Goal: Task Accomplishment & Management: Use online tool/utility

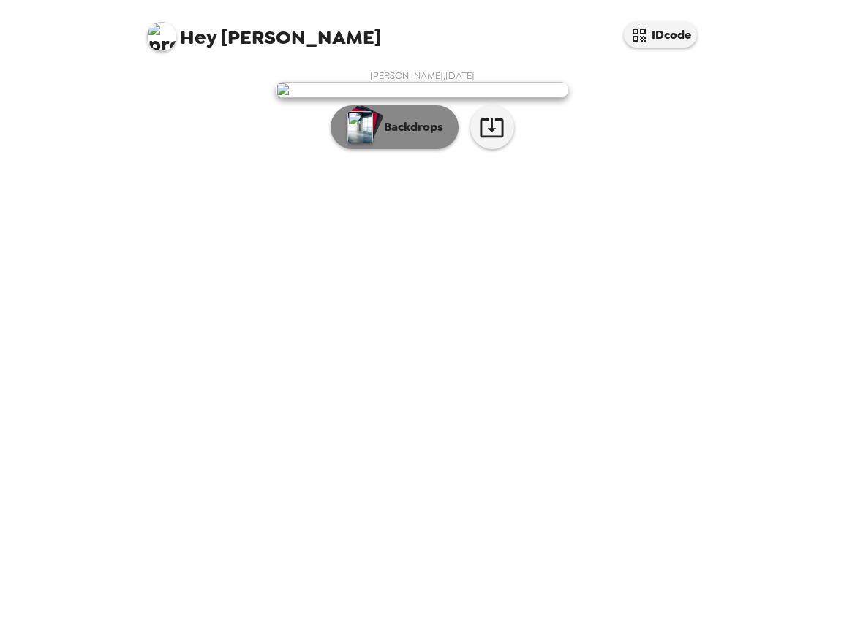
click at [427, 136] on p "Backdrops" at bounding box center [409, 127] width 67 height 18
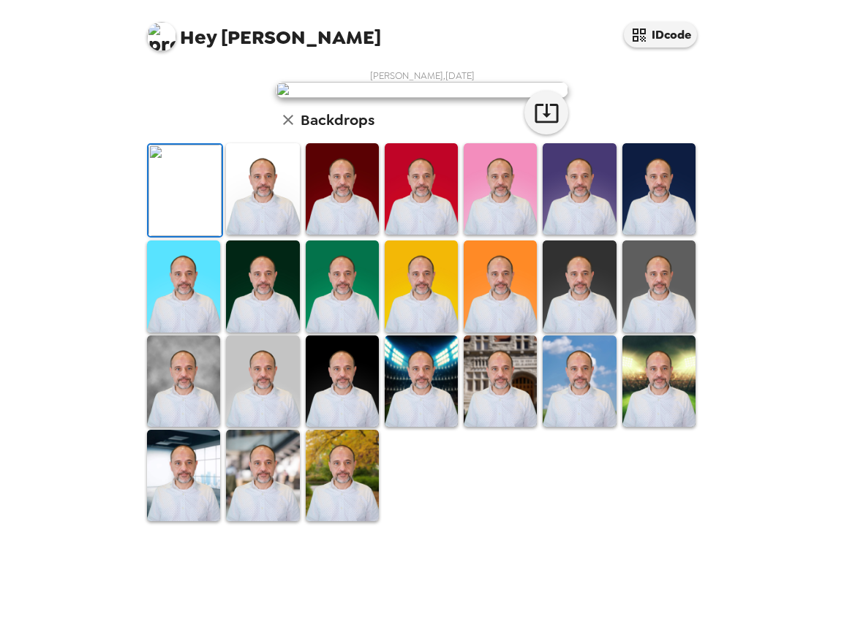
scroll to position [265, 0]
click at [182, 521] on img at bounding box center [183, 475] width 73 height 91
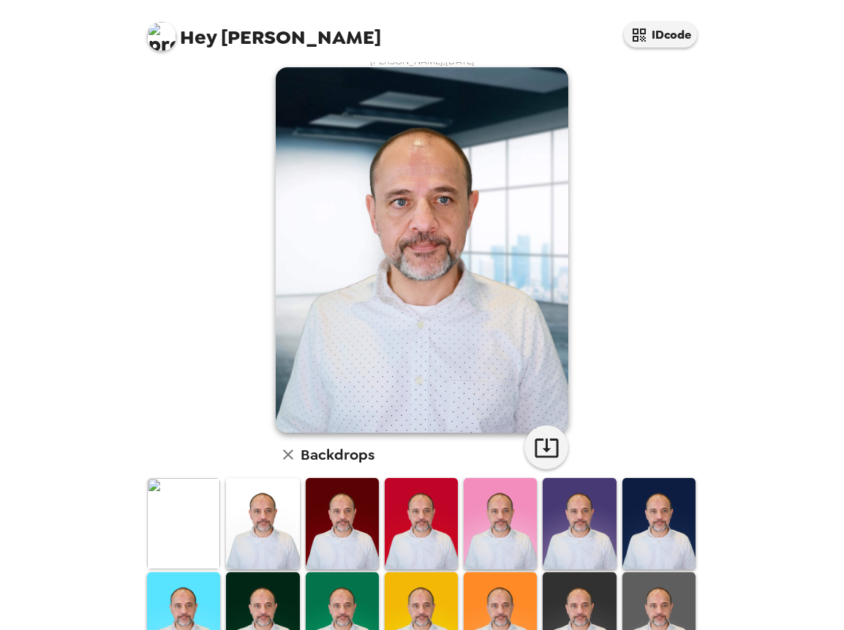
scroll to position [6, 0]
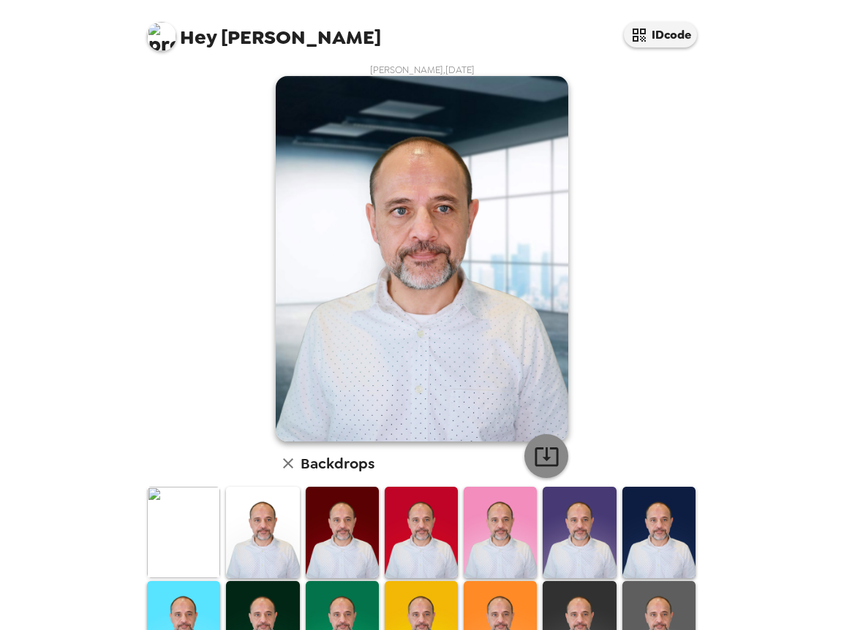
click at [549, 457] on icon "button" at bounding box center [545, 456] width 23 height 19
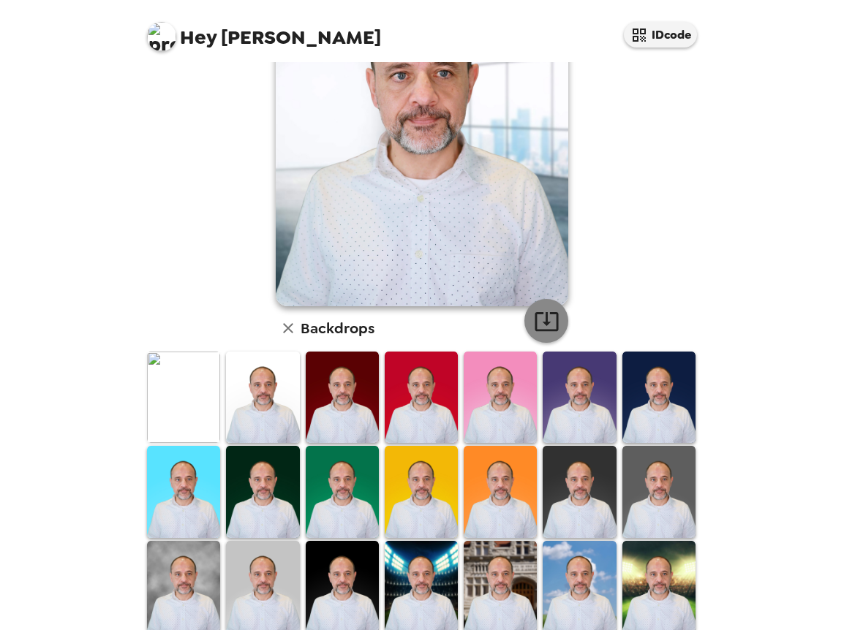
scroll to position [159, 0]
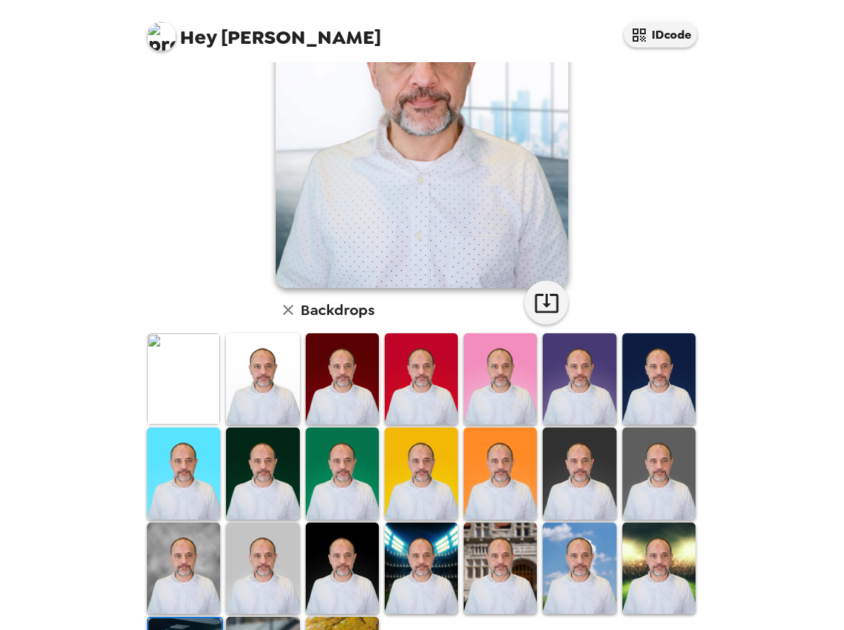
click at [185, 376] on img at bounding box center [183, 378] width 73 height 91
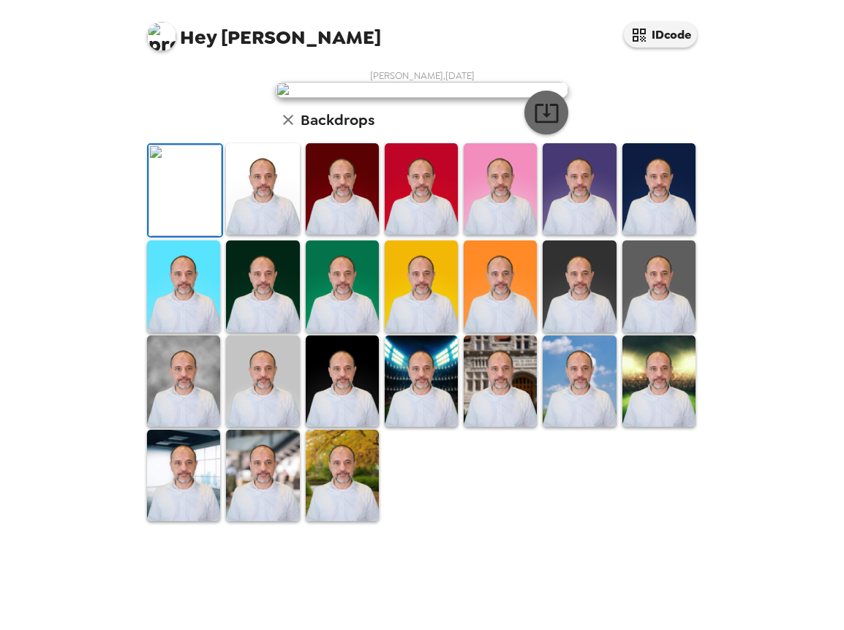
click at [551, 126] on icon "button" at bounding box center [547, 113] width 26 height 26
click at [490, 427] on img at bounding box center [499, 381] width 73 height 91
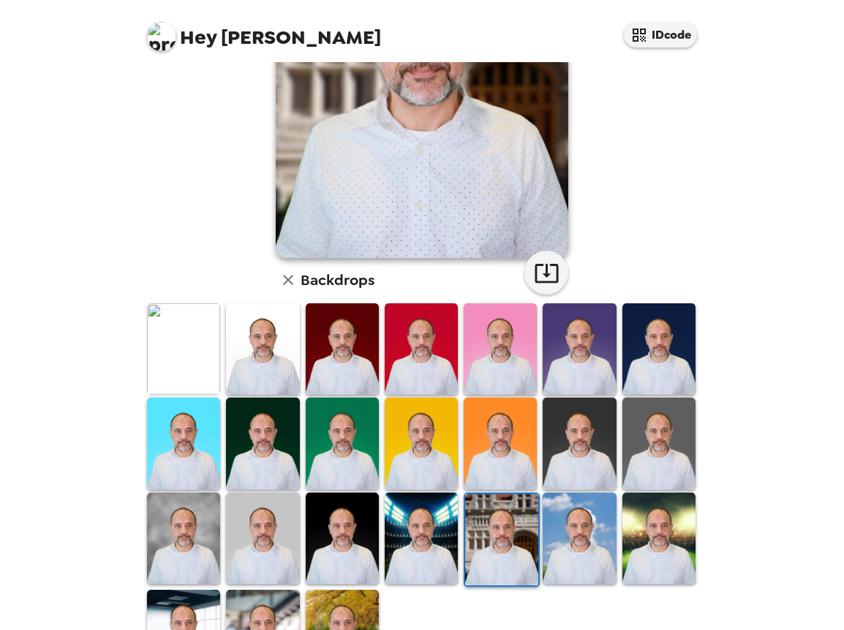
scroll to position [192, 0]
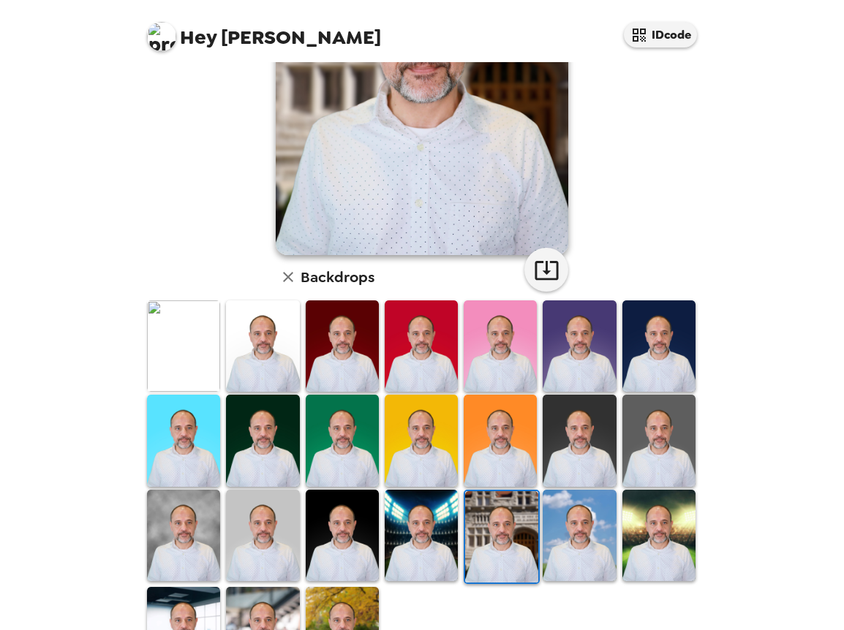
click at [423, 531] on img at bounding box center [421, 535] width 73 height 91
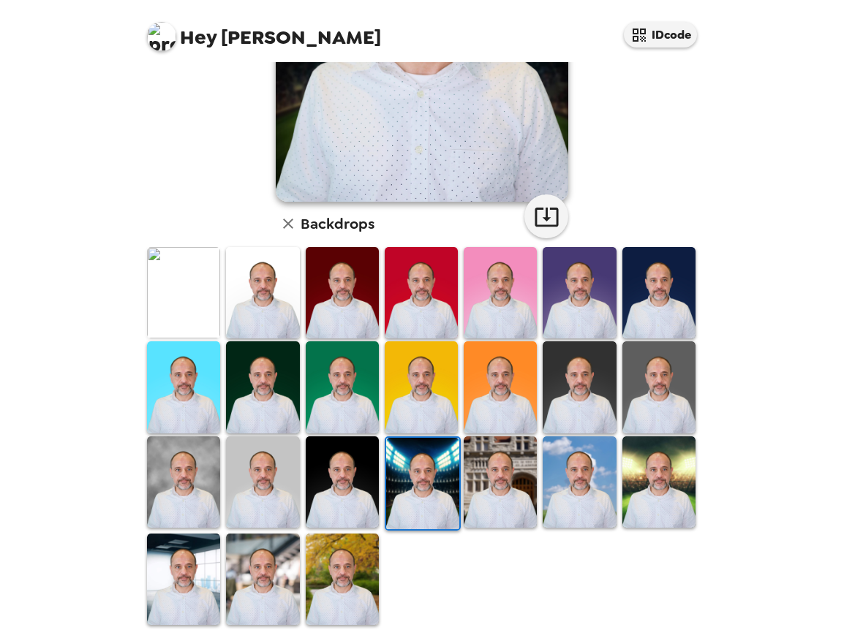
scroll to position [265, 0]
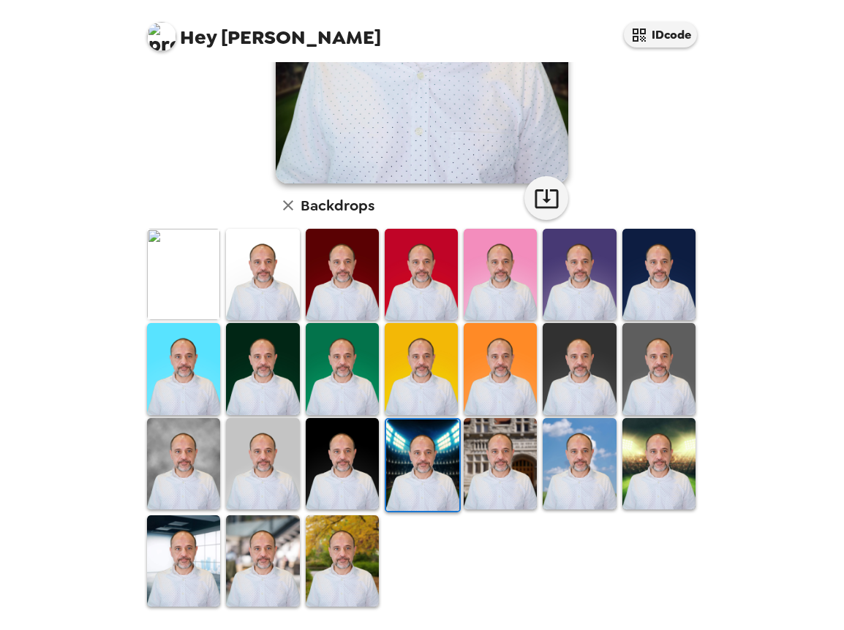
click at [656, 459] on img at bounding box center [658, 463] width 73 height 91
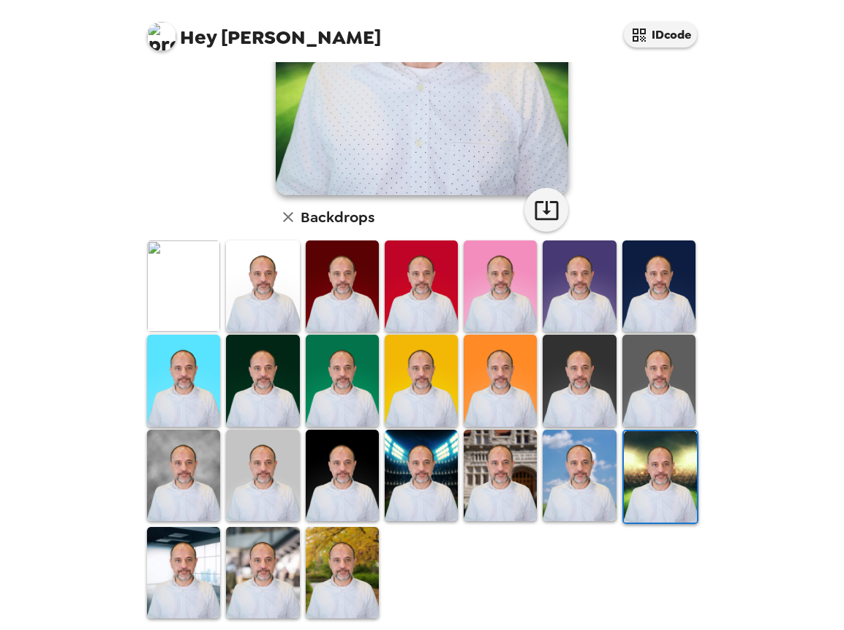
scroll to position [253, 0]
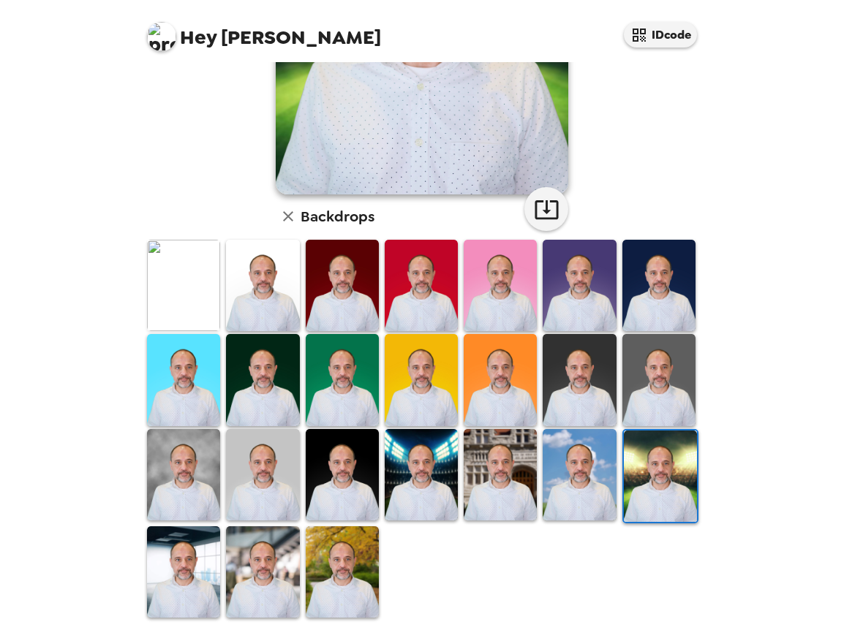
click at [359, 280] on img at bounding box center [342, 285] width 73 height 91
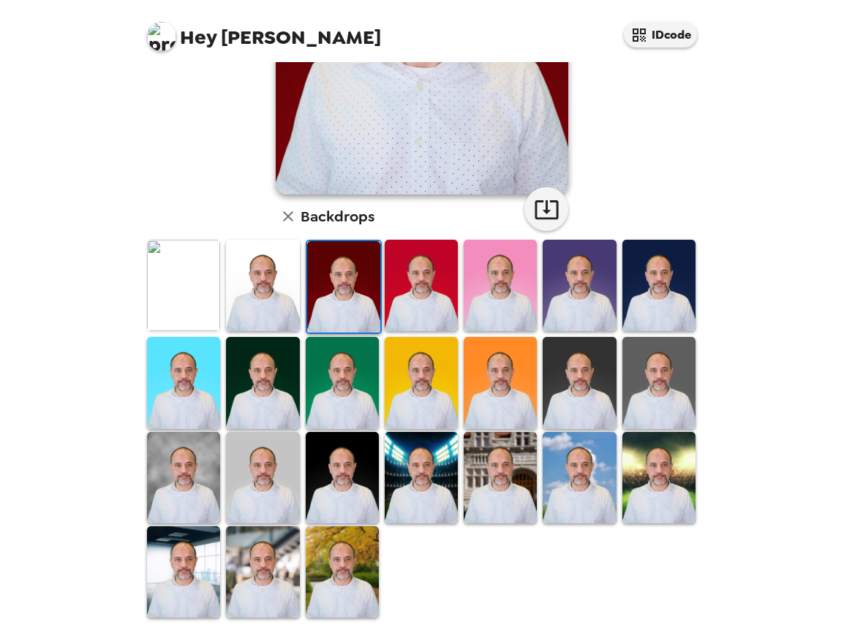
scroll to position [0, 0]
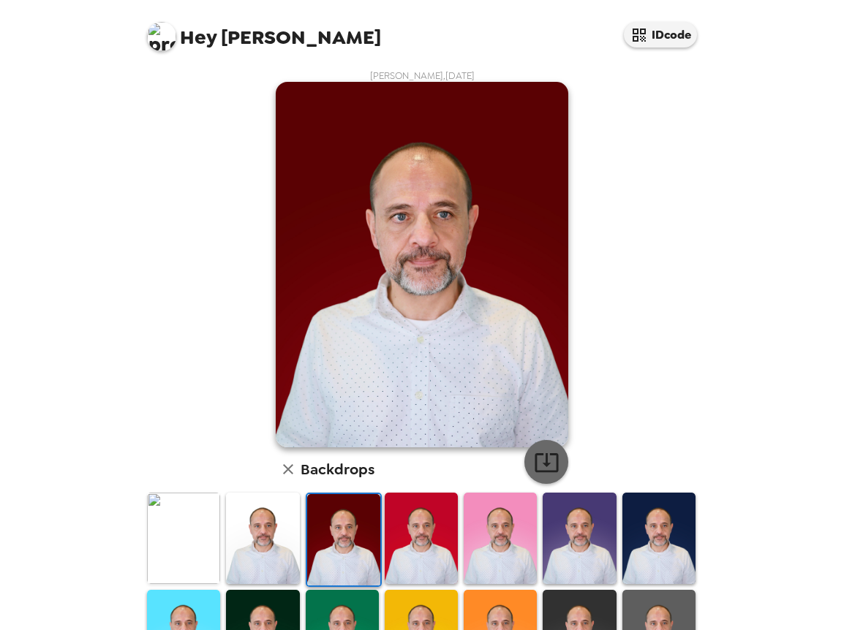
click at [546, 464] on icon "button" at bounding box center [545, 462] width 23 height 19
click at [258, 541] on img at bounding box center [262, 538] width 73 height 91
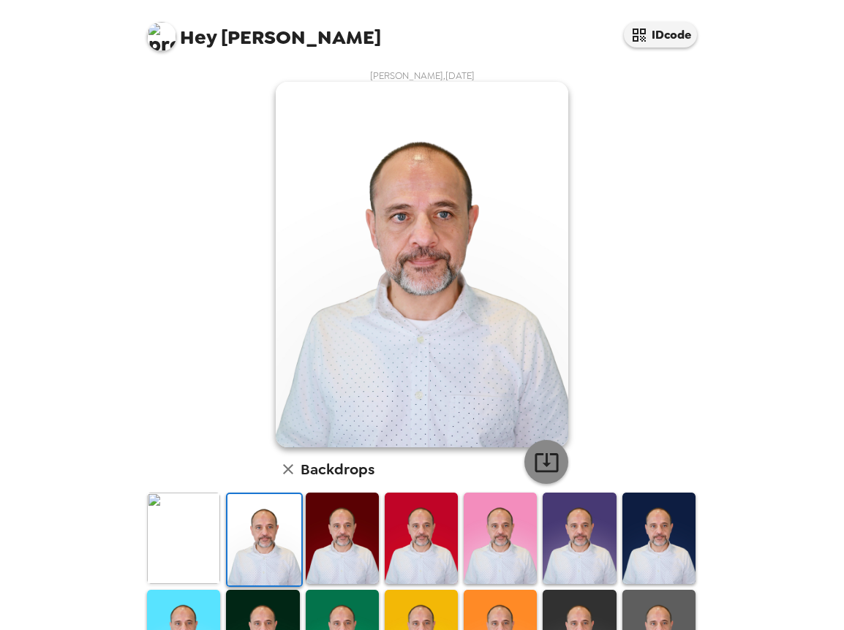
click at [544, 461] on icon "button" at bounding box center [547, 463] width 26 height 26
click at [676, 550] on img at bounding box center [658, 538] width 73 height 91
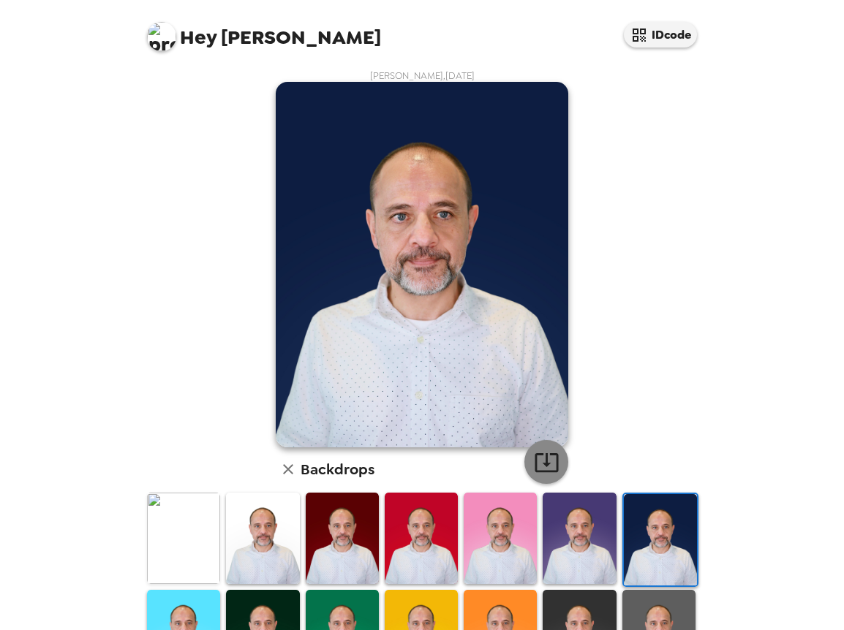
click at [543, 464] on icon "button" at bounding box center [545, 462] width 23 height 19
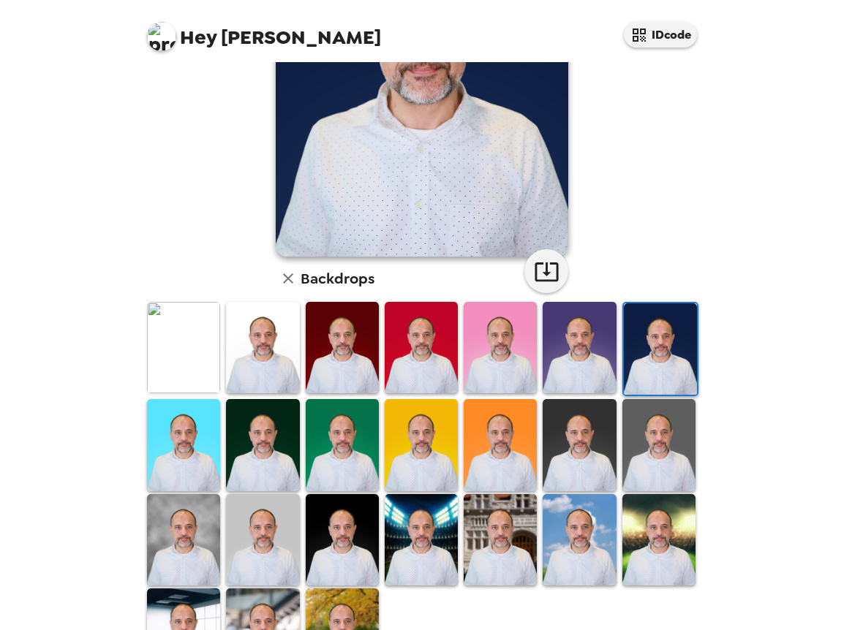
scroll to position [265, 0]
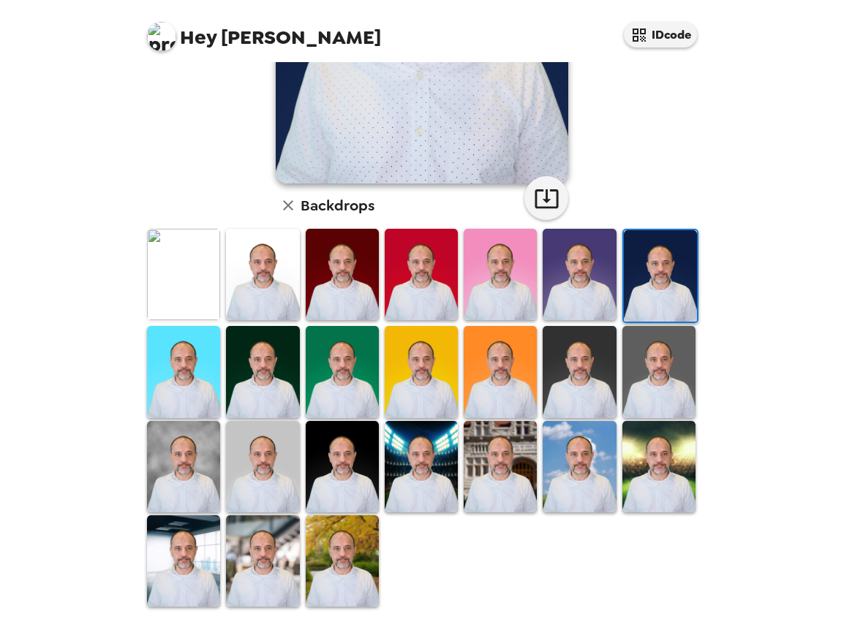
click at [262, 546] on img at bounding box center [262, 560] width 73 height 91
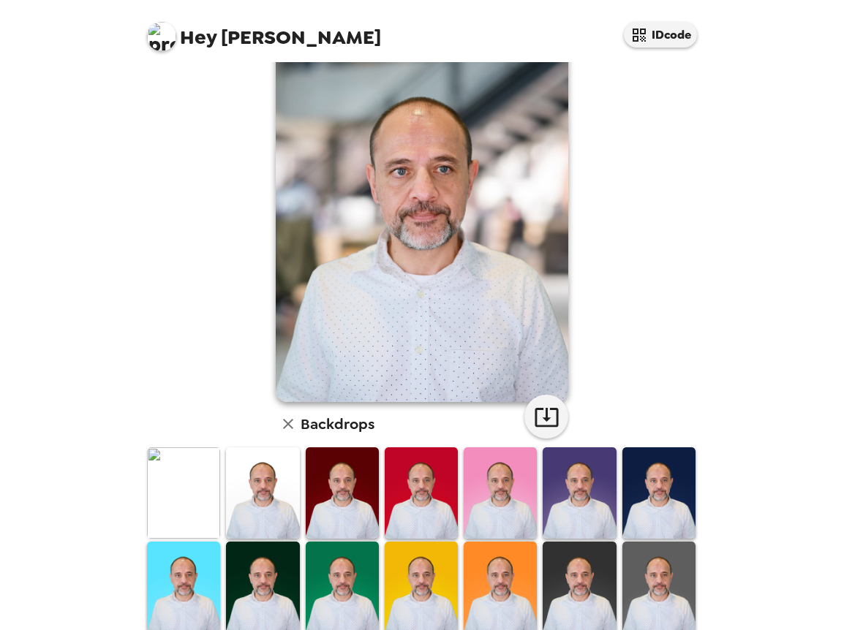
scroll to position [0, 0]
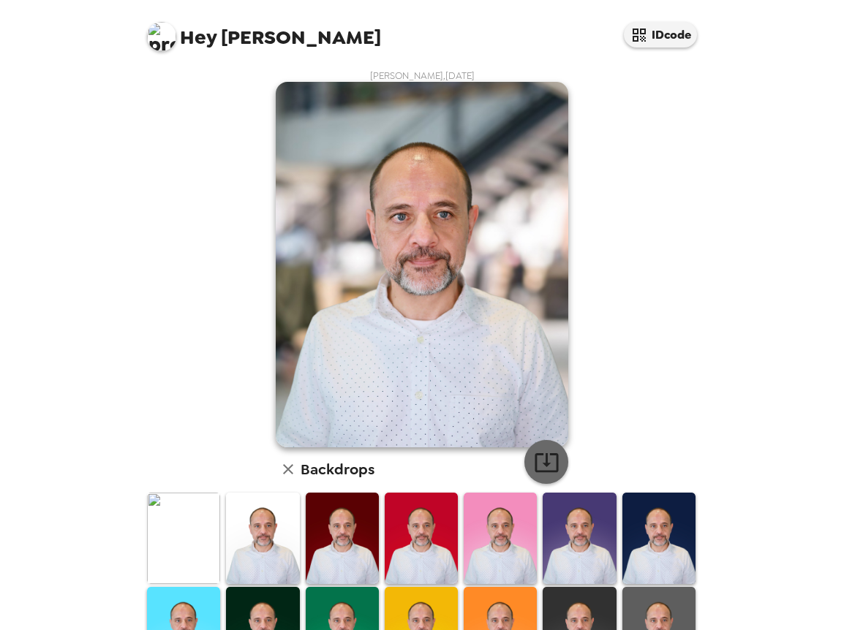
click at [553, 466] on icon "button" at bounding box center [547, 463] width 26 height 26
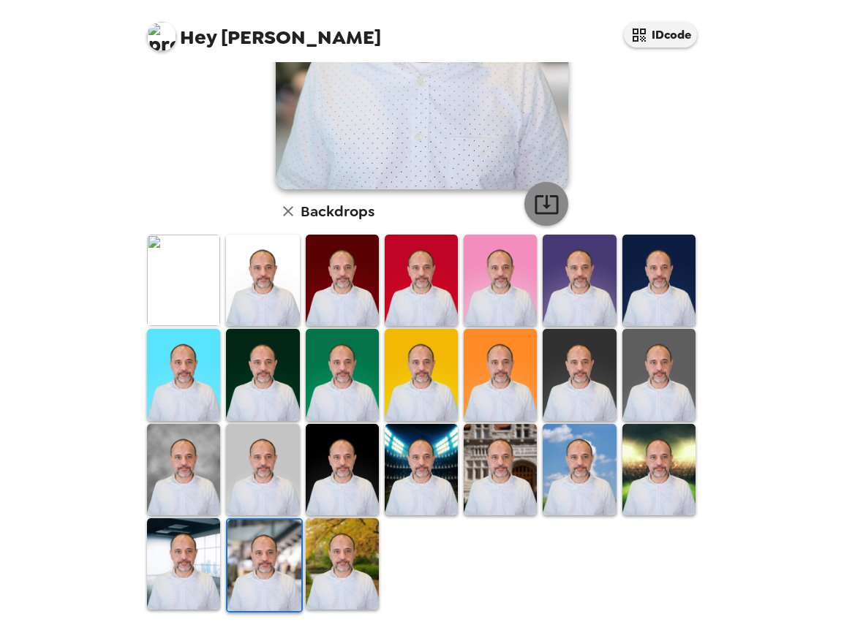
scroll to position [265, 0]
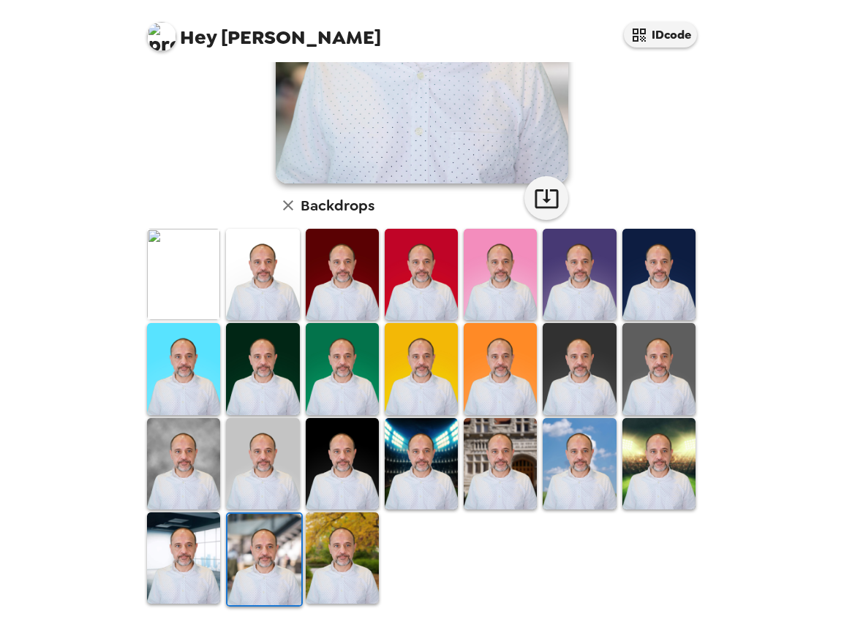
click at [339, 560] on img at bounding box center [342, 557] width 73 height 91
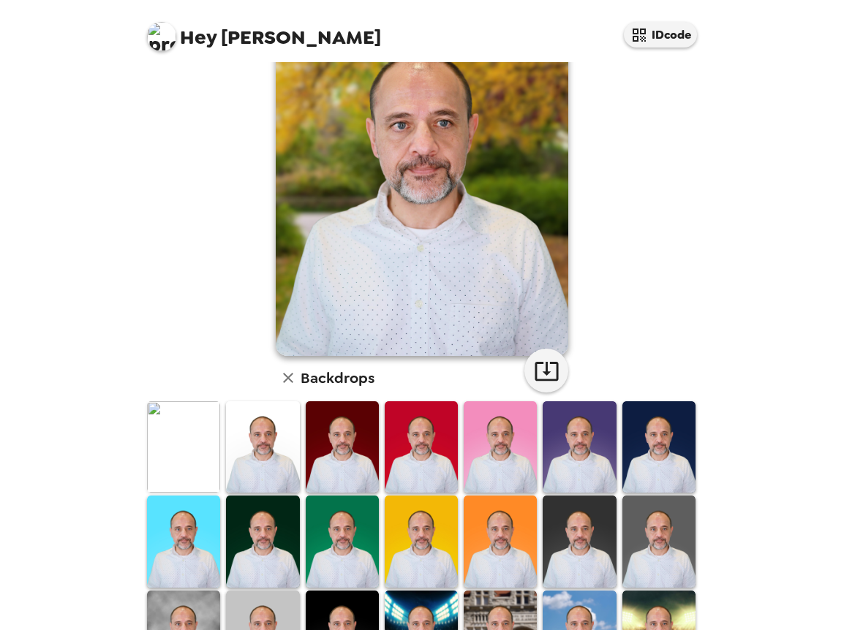
scroll to position [0, 0]
